Goal: Navigation & Orientation: Find specific page/section

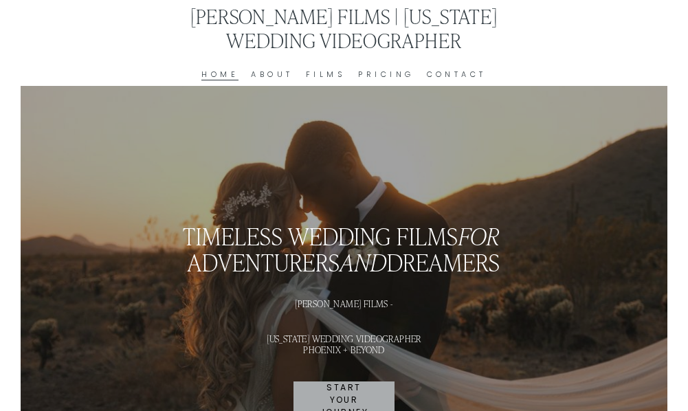
click at [277, 76] on link "About" at bounding box center [272, 75] width 43 height 14
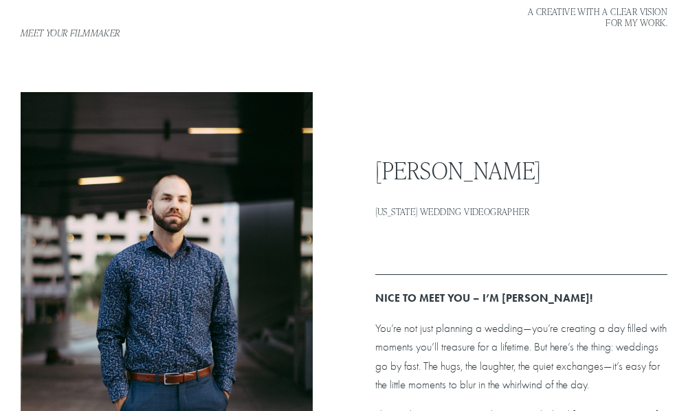
drag, startPoint x: 692, startPoint y: 43, endPoint x: 697, endPoint y: 69, distance: 25.9
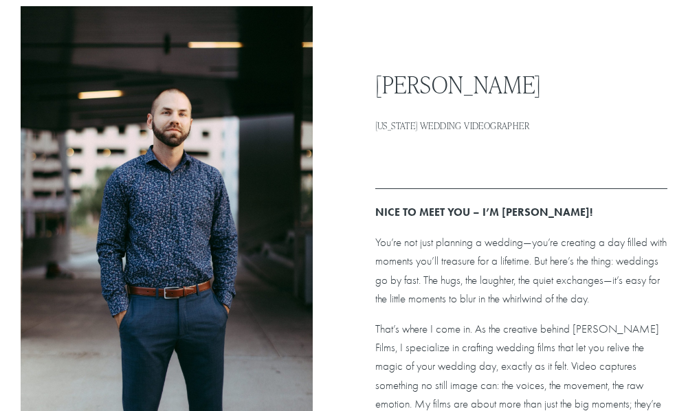
click at [517, 86] on h2 "[PERSON_NAME]" at bounding box center [522, 84] width 292 height 26
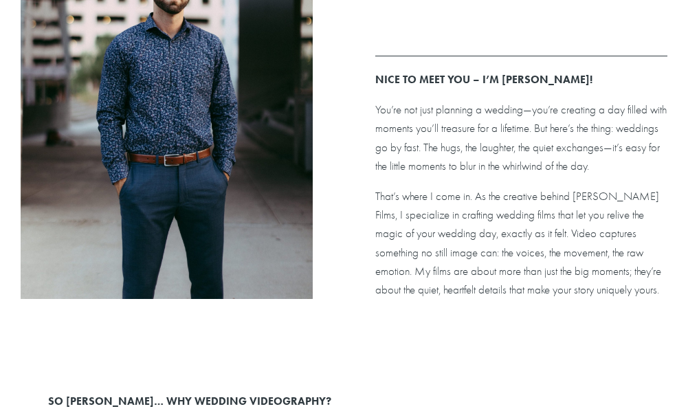
scroll to position [0, 0]
